Goal: Information Seeking & Learning: Compare options

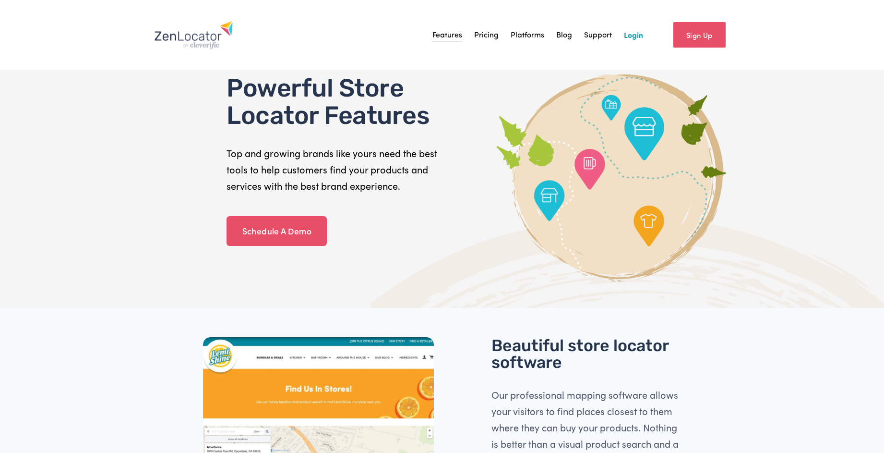
scroll to position [2097, 0]
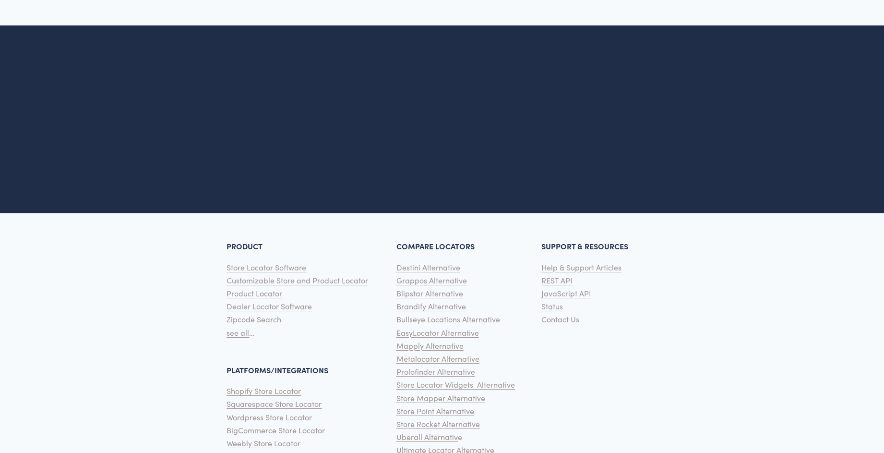
scroll to position [2352, 0]
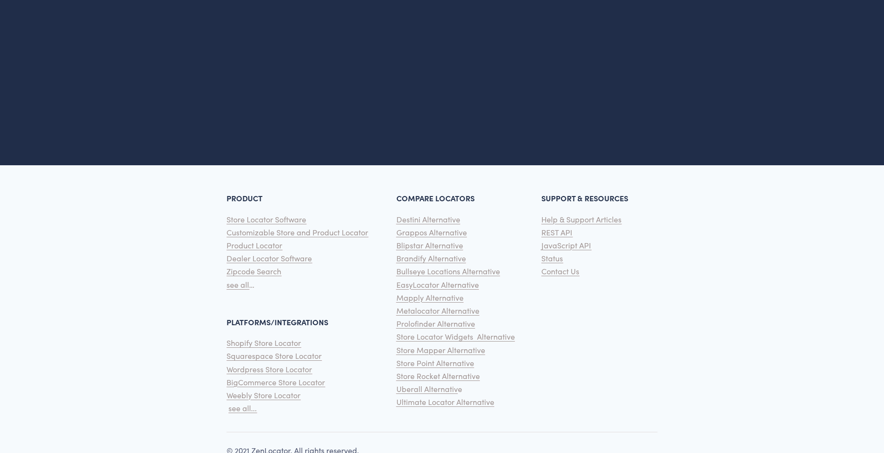
click at [442, 253] on span "Brandify Alternative" at bounding box center [432, 258] width 70 height 10
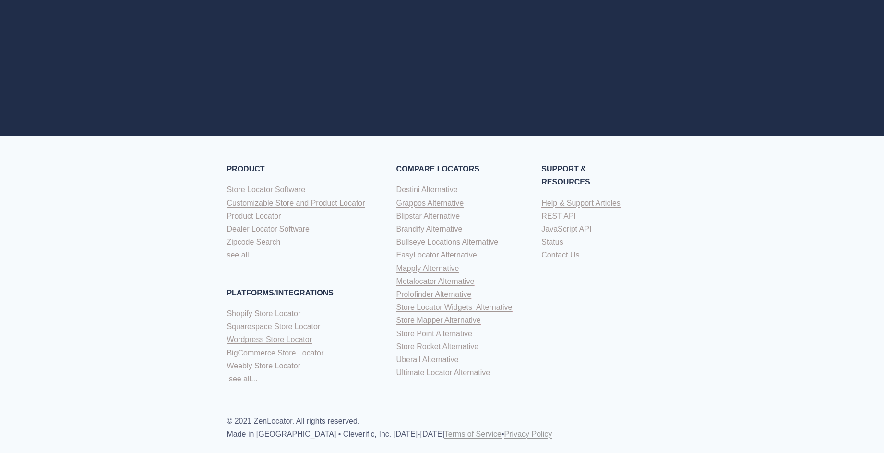
scroll to position [1590, 0]
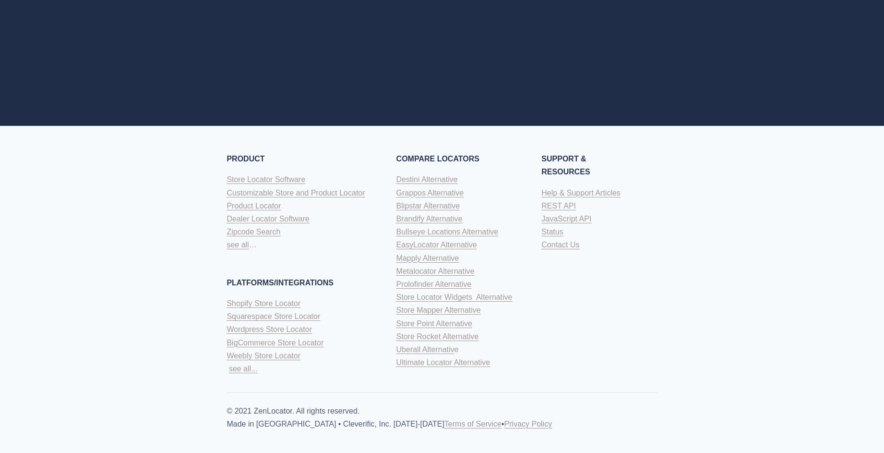
click at [427, 257] on span "Mapply Alternative" at bounding box center [428, 258] width 63 height 8
